Goal: Task Accomplishment & Management: Manage account settings

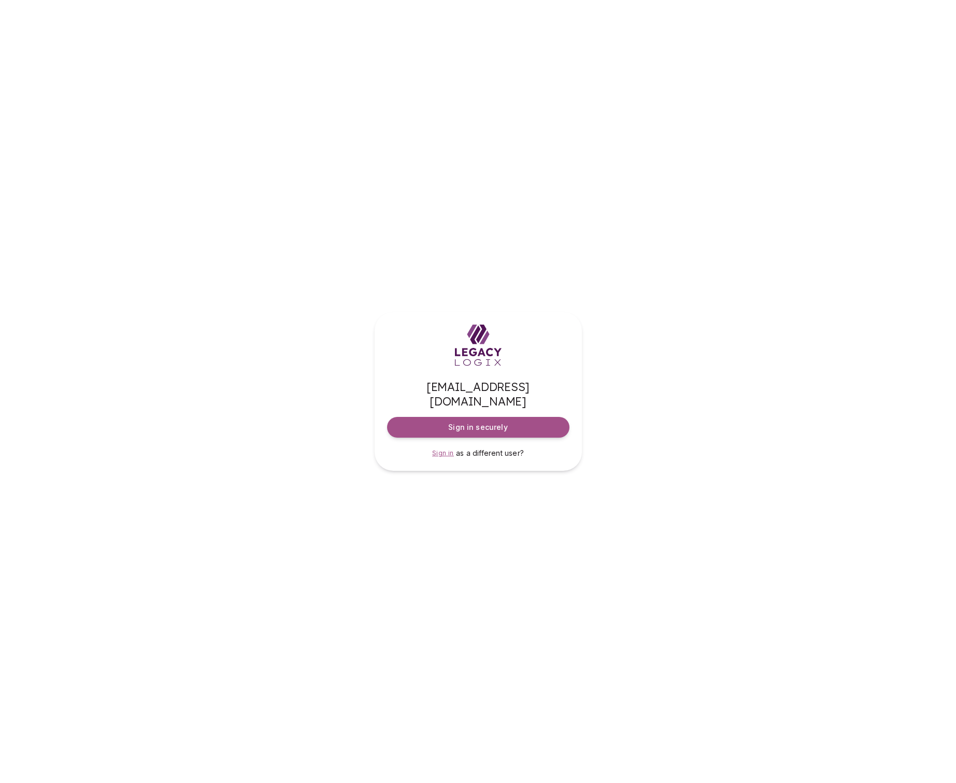
click at [448, 449] on span "Sign in" at bounding box center [443, 453] width 22 height 8
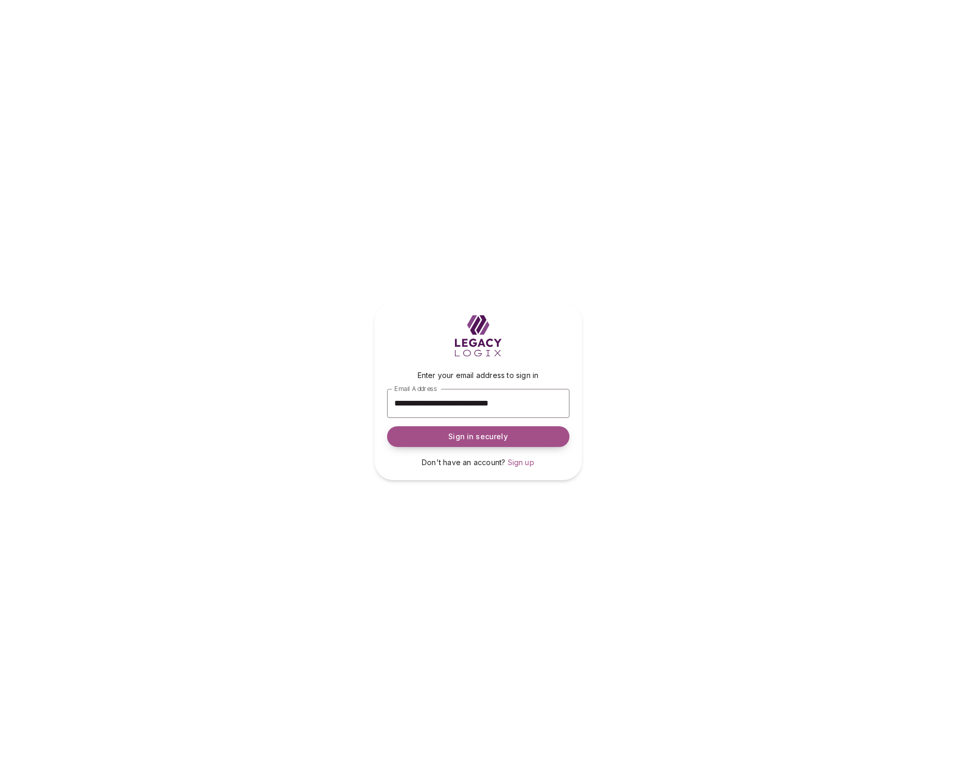
click at [472, 433] on span "Sign in securely" at bounding box center [477, 436] width 59 height 10
